Goal: Information Seeking & Learning: Learn about a topic

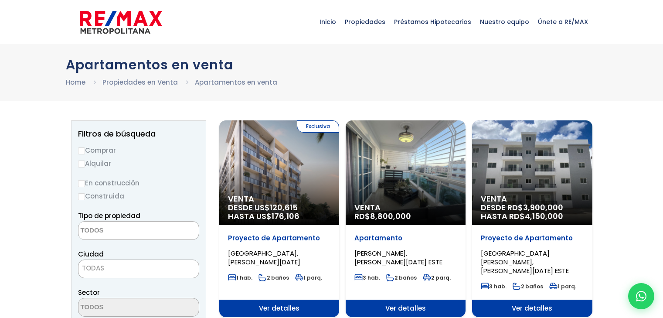
select select
click at [82, 150] on input "Comprar" at bounding box center [81, 150] width 7 height 7
radio input "true"
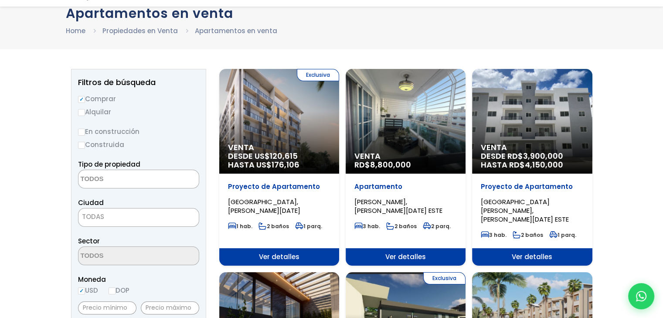
scroll to position [87, 0]
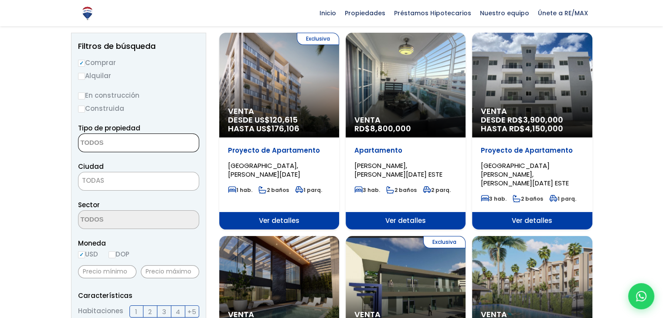
click at [129, 143] on textarea "Search" at bounding box center [121, 143] width 85 height 19
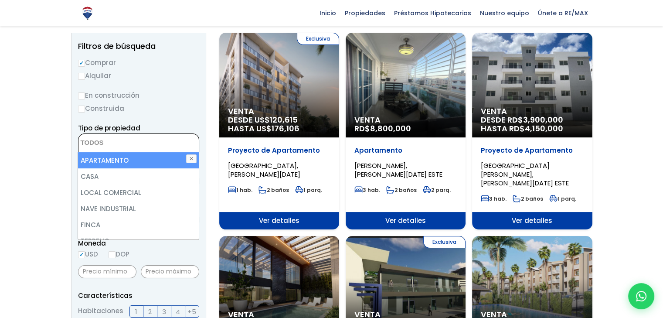
click at [131, 164] on li "APARTAMENTO" at bounding box center [138, 160] width 120 height 16
select select "apartment"
drag, startPoint x: 132, startPoint y: 160, endPoint x: 171, endPoint y: 128, distance: 51.2
click at [132, 160] on li "APARTAMENTO" at bounding box center [138, 160] width 120 height 16
click at [193, 157] on button "✕" at bounding box center [191, 158] width 10 height 9
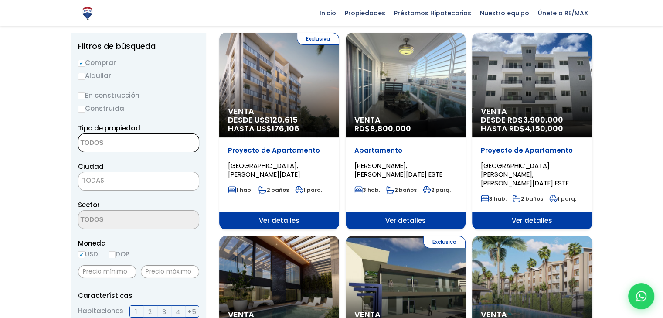
click at [144, 142] on textarea "Search" at bounding box center [121, 143] width 85 height 19
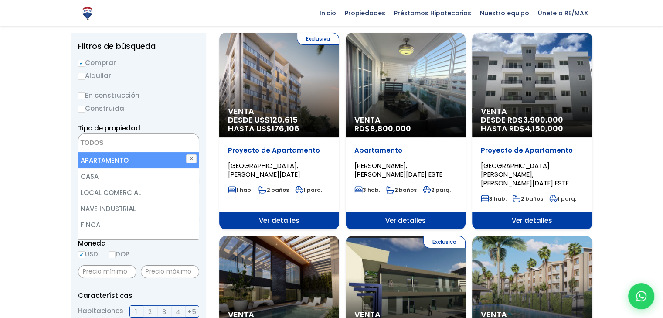
click at [118, 162] on li "APARTAMENTO" at bounding box center [138, 160] width 120 height 16
select select "apartment"
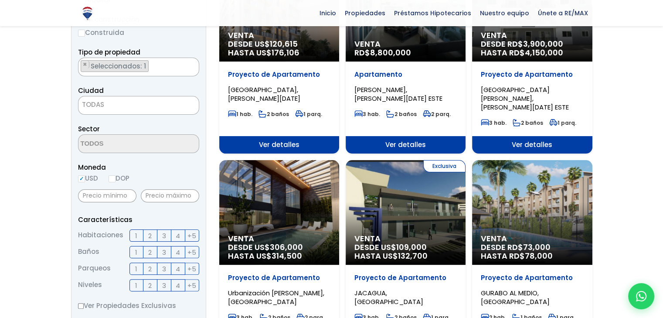
scroll to position [174, 0]
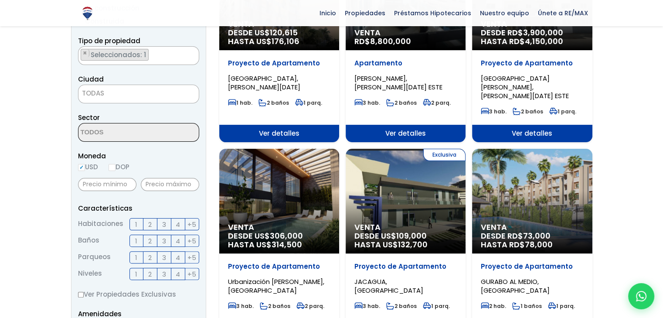
click at [171, 135] on span at bounding box center [138, 132] width 121 height 19
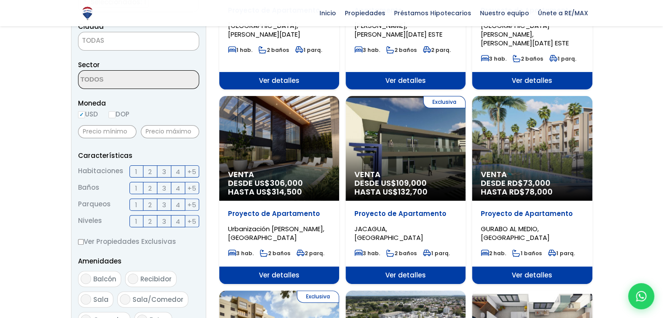
scroll to position [262, 0]
